Goal: Ask a question

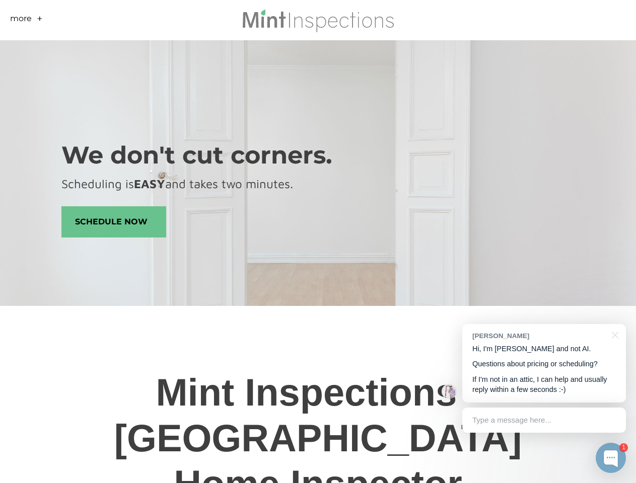
click at [318, 242] on div at bounding box center [317, 243] width 513 height 5
click at [21, 20] on link "More" at bounding box center [21, 21] width 22 height 16
click at [40, 20] on link "-" at bounding box center [39, 21] width 4 height 16
click at [611, 458] on div at bounding box center [610, 458] width 30 height 30
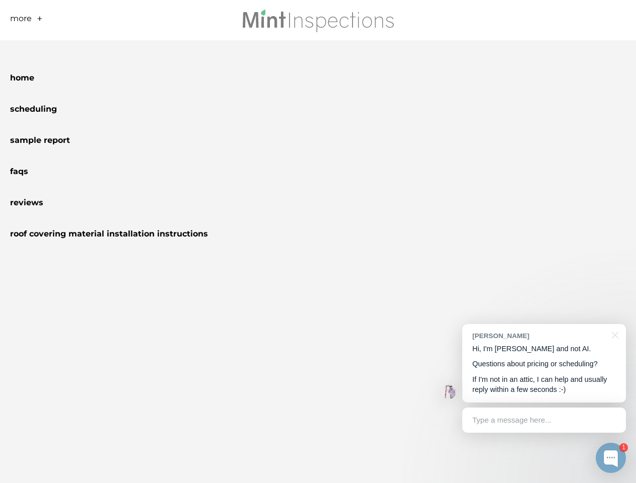
click at [544, 363] on p "Questions about pricing or scheduling?" at bounding box center [543, 364] width 143 height 11
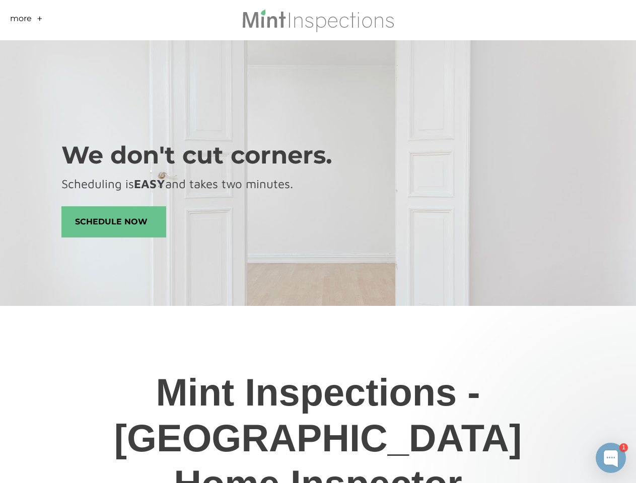
click at [613, 334] on div at bounding box center [531, 342] width 189 height 201
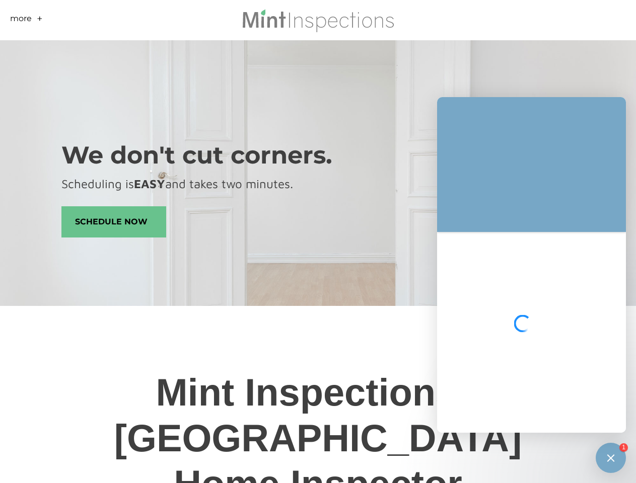
click at [544, 420] on div at bounding box center [531, 332] width 189 height 201
